Goal: Transaction & Acquisition: Book appointment/travel/reservation

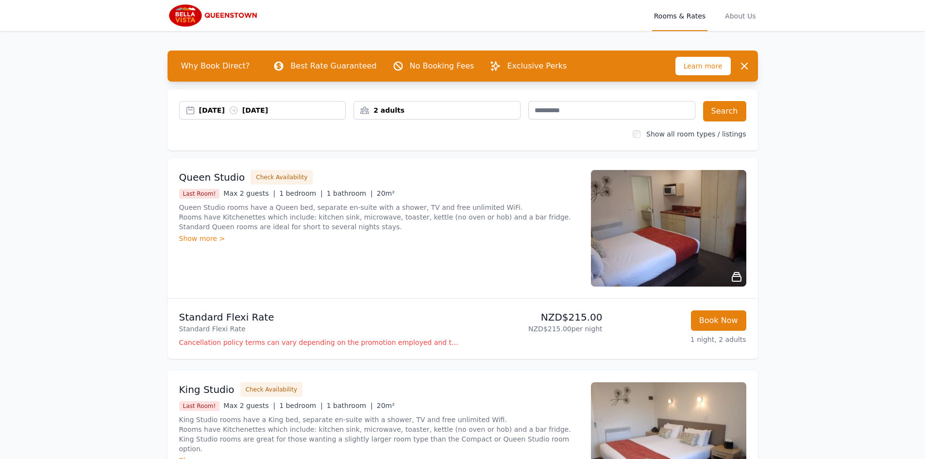
click at [224, 108] on div "[DATE] [DATE]" at bounding box center [272, 110] width 147 height 10
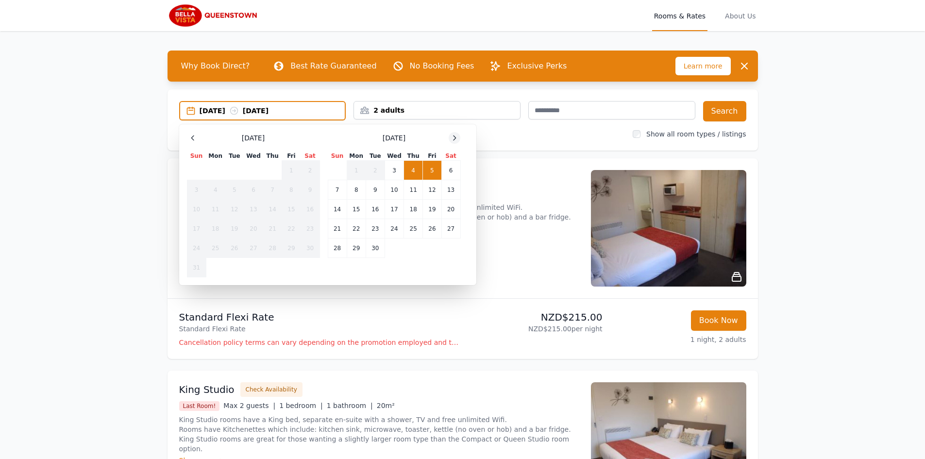
click at [457, 141] on icon at bounding box center [455, 138] width 8 height 8
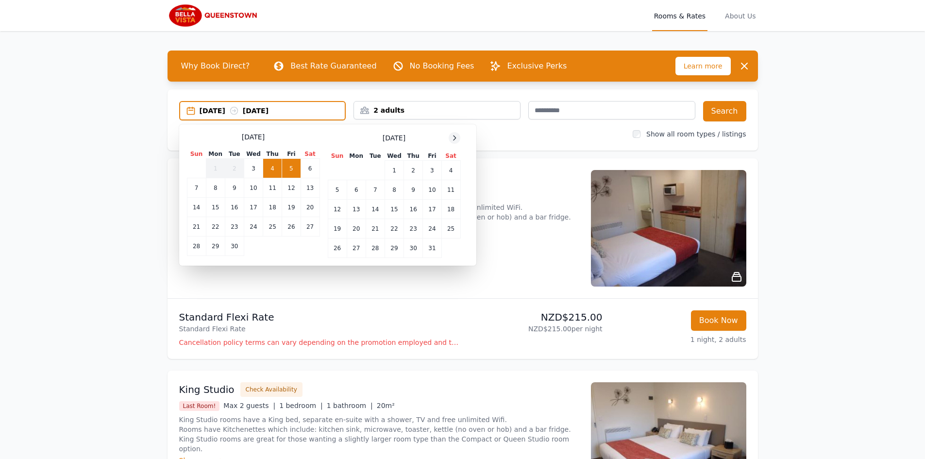
click at [457, 141] on icon at bounding box center [455, 138] width 8 height 8
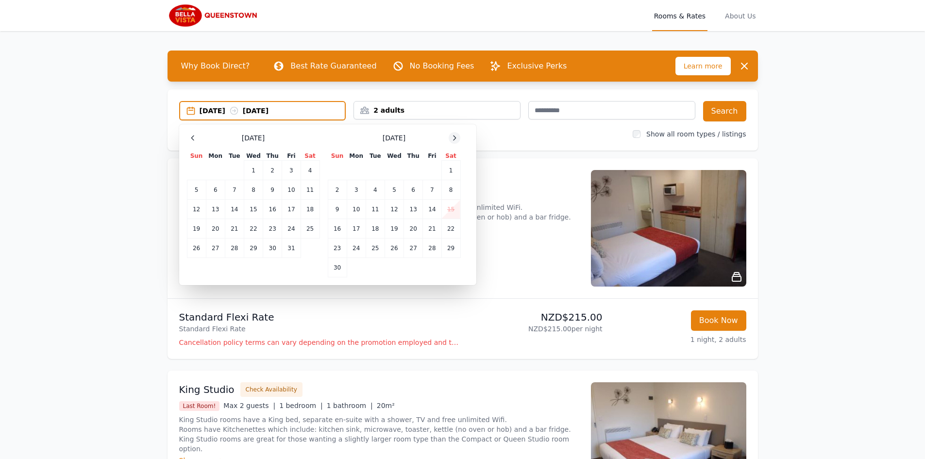
click at [457, 141] on icon at bounding box center [455, 138] width 8 height 8
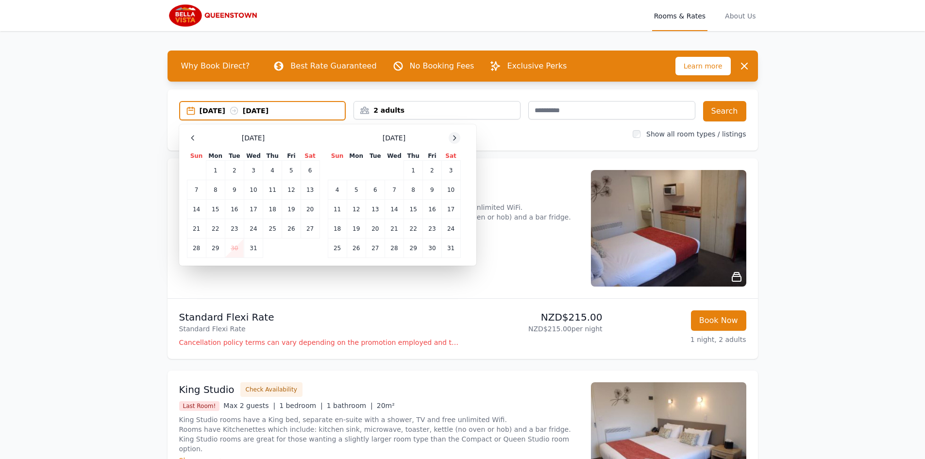
click at [457, 141] on icon at bounding box center [455, 138] width 8 height 8
click at [452, 210] on td "21" at bounding box center [450, 209] width 19 height 19
click at [339, 228] on td "22" at bounding box center [337, 228] width 19 height 19
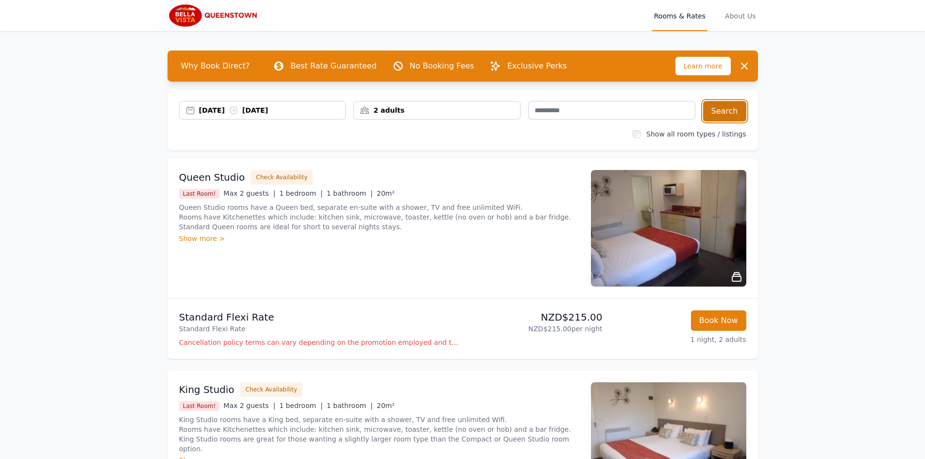
click at [729, 110] on button "Search" at bounding box center [724, 111] width 43 height 20
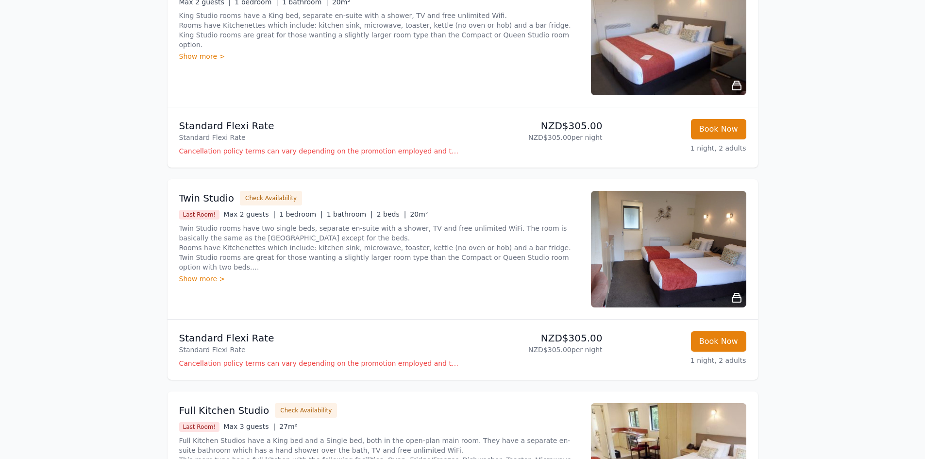
scroll to position [49, 0]
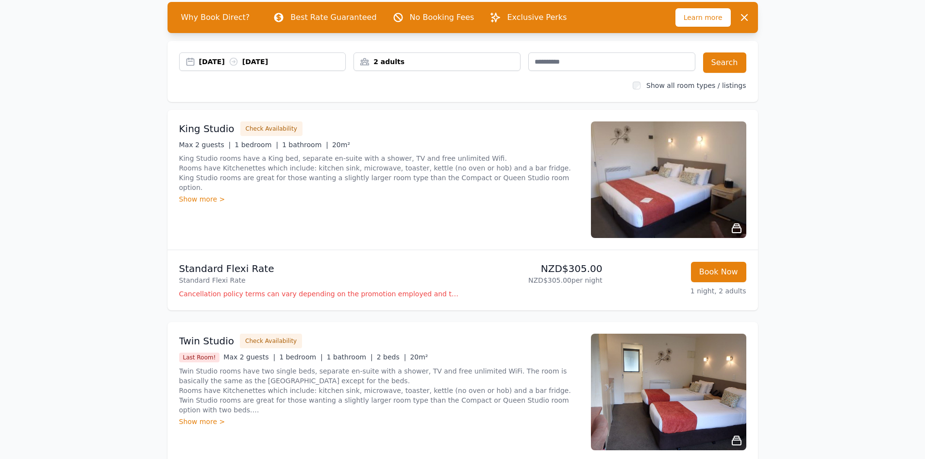
click at [685, 191] on img at bounding box center [668, 179] width 155 height 117
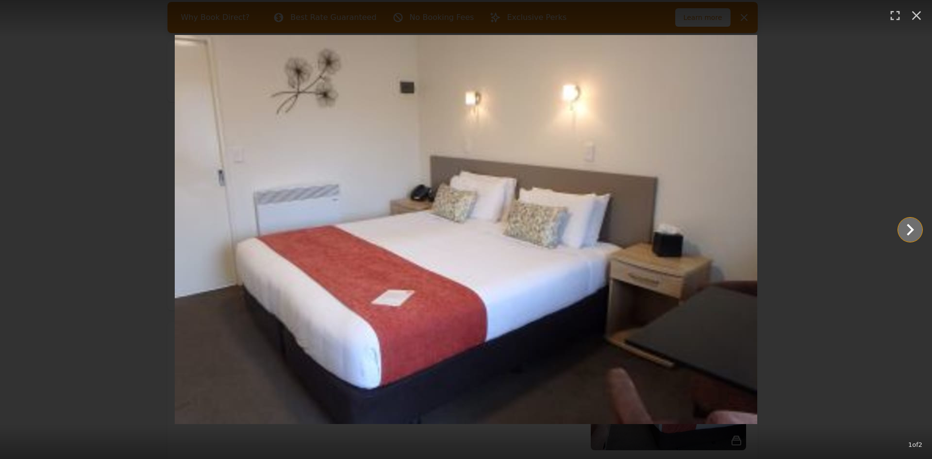
click at [917, 227] on icon "Show slide 2 of 2" at bounding box center [910, 229] width 23 height 23
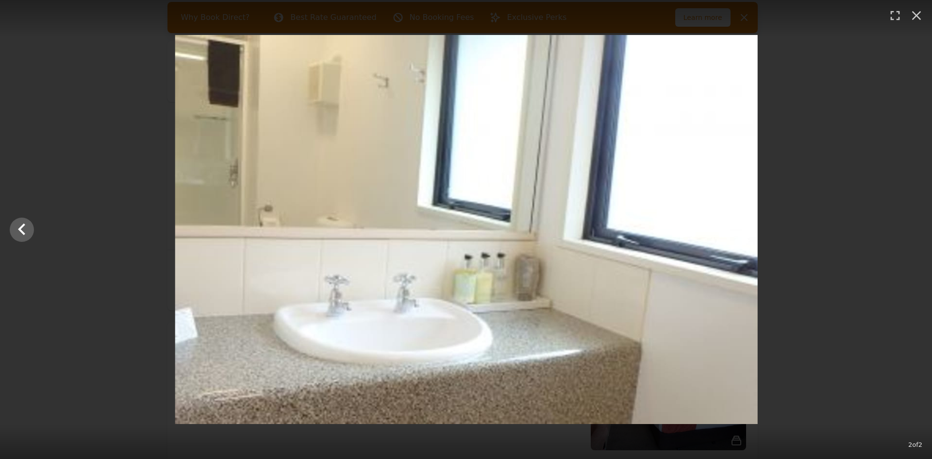
click at [917, 227] on div at bounding box center [466, 229] width 932 height 389
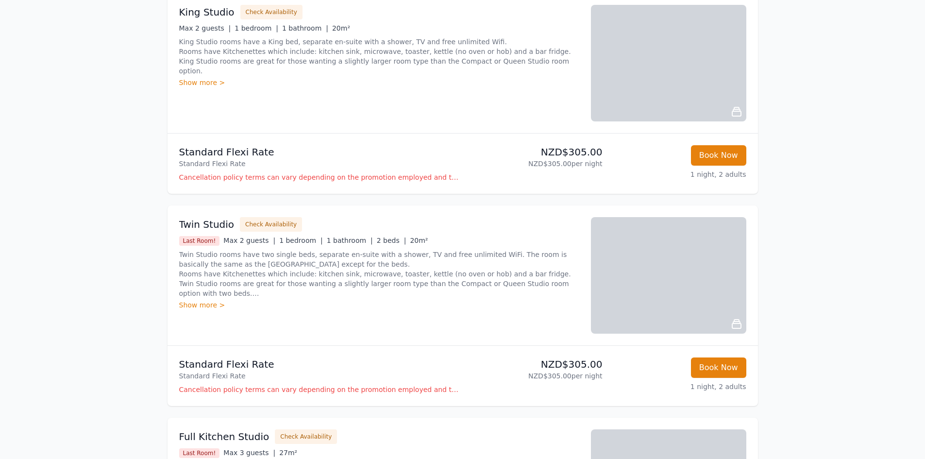
scroll to position [194, 0]
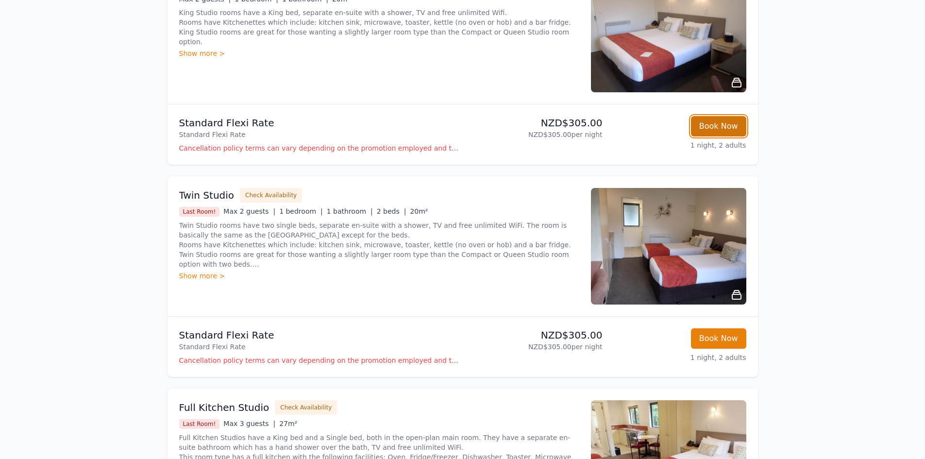
click at [714, 123] on button "Book Now" at bounding box center [718, 126] width 55 height 20
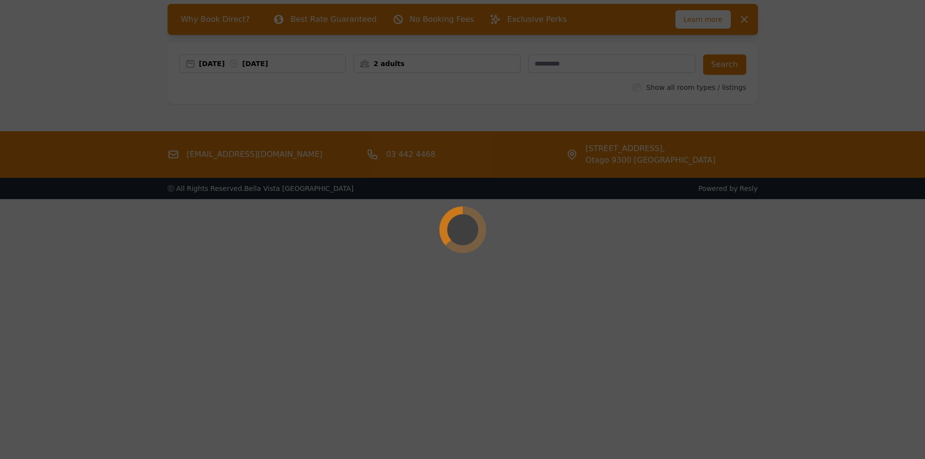
select select "**"
